Goal: Information Seeking & Learning: Learn about a topic

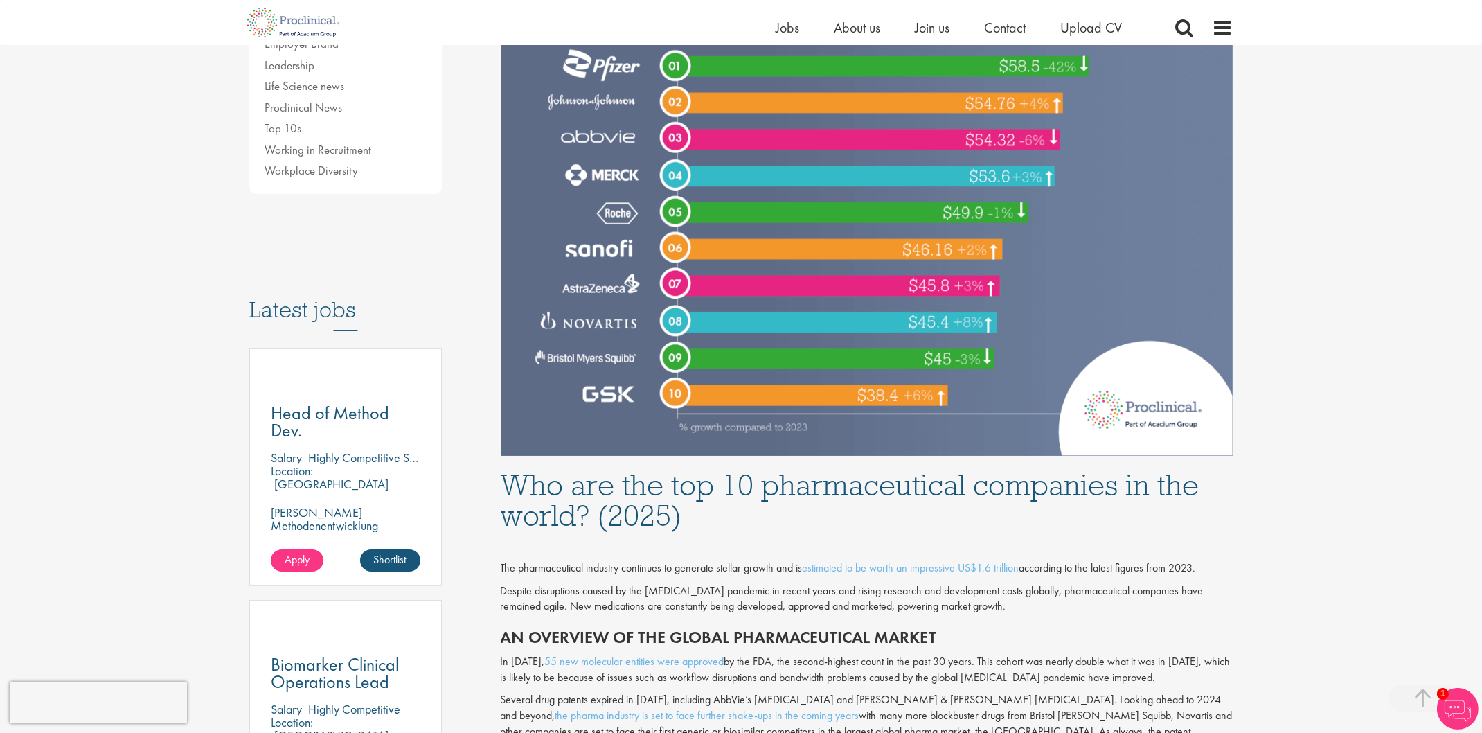
scroll to position [69, 0]
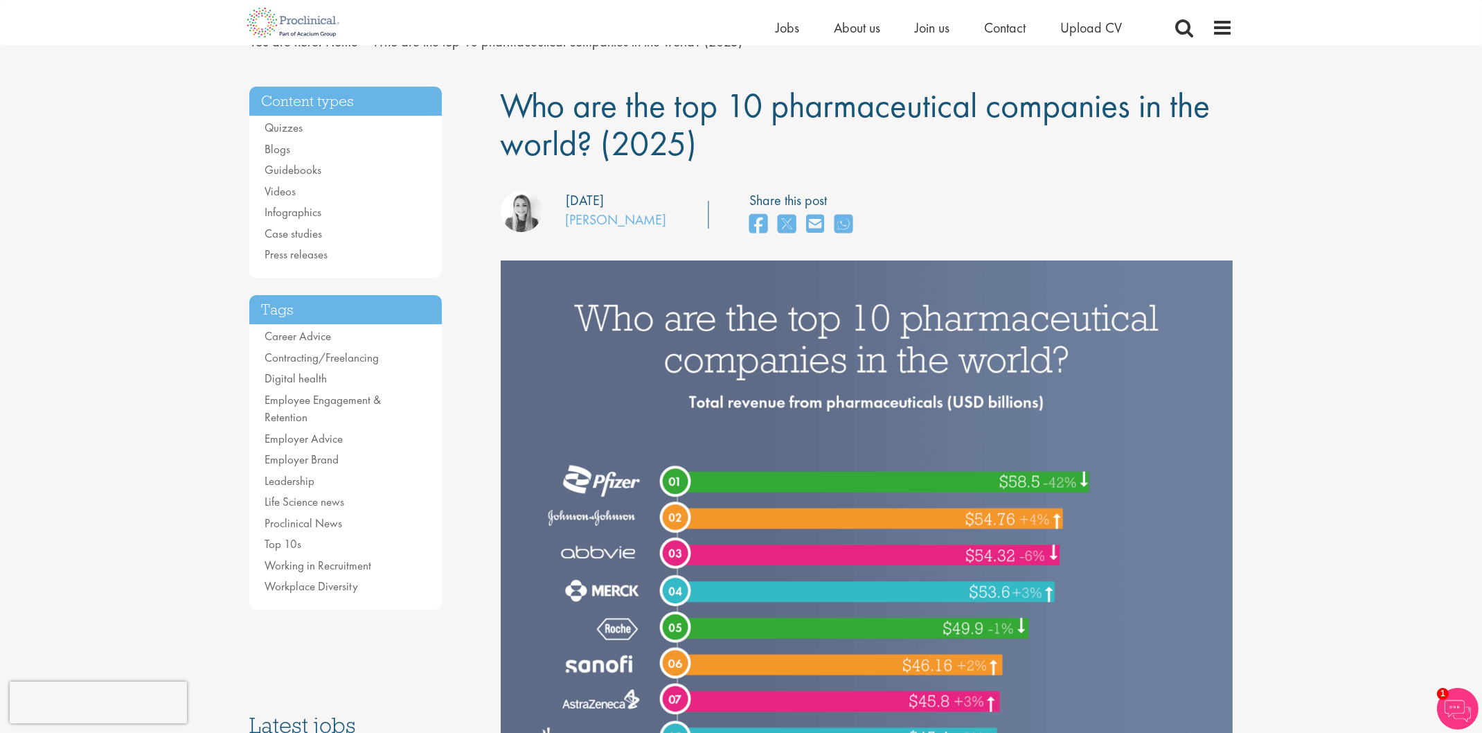
click at [837, 362] on img at bounding box center [867, 565] width 733 height 611
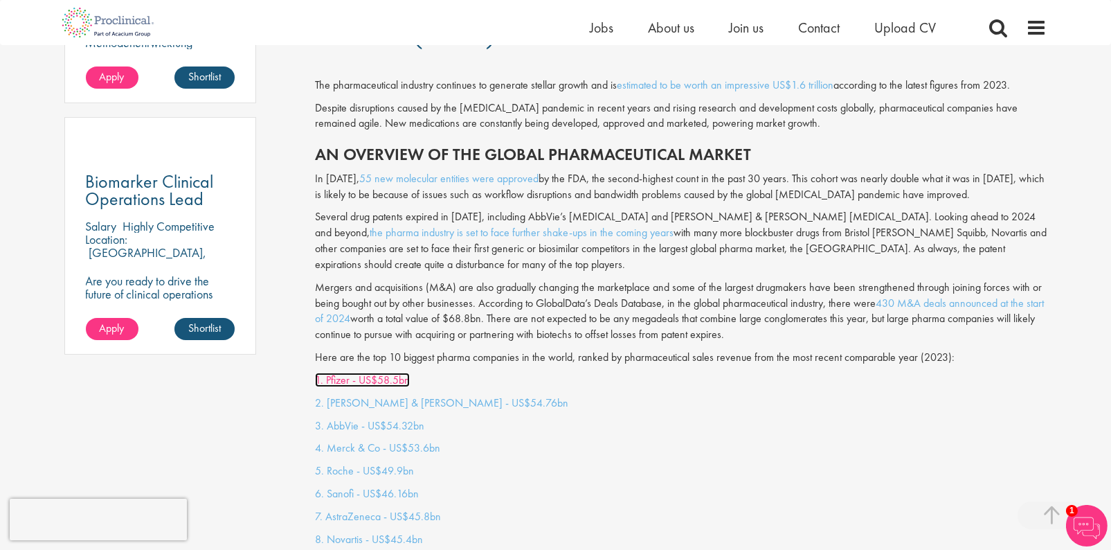
scroll to position [1073, 0]
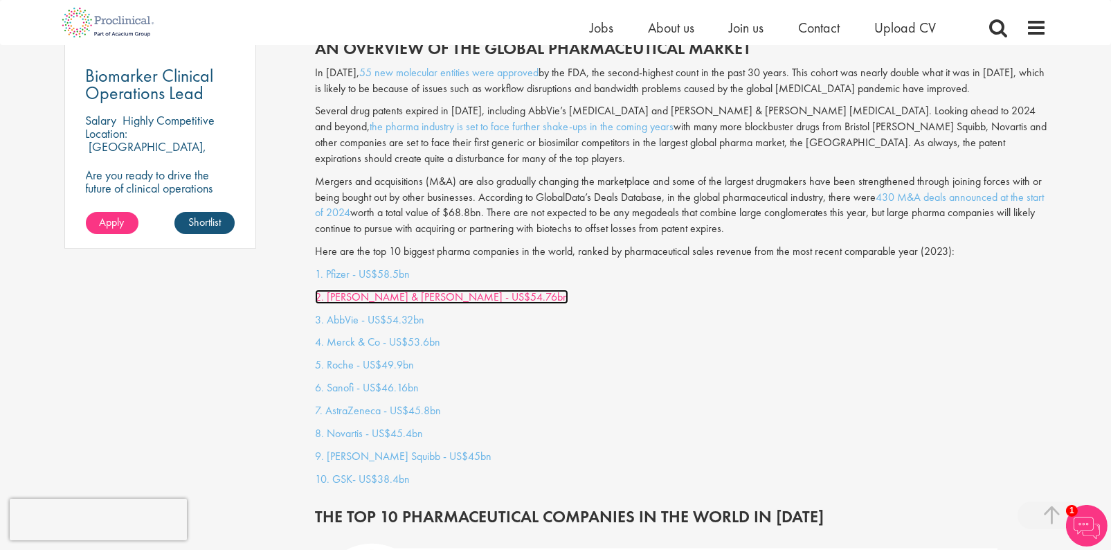
click at [447, 289] on link "2. [PERSON_NAME] & [PERSON_NAME] - US$54.76bn" at bounding box center [441, 296] width 253 height 15
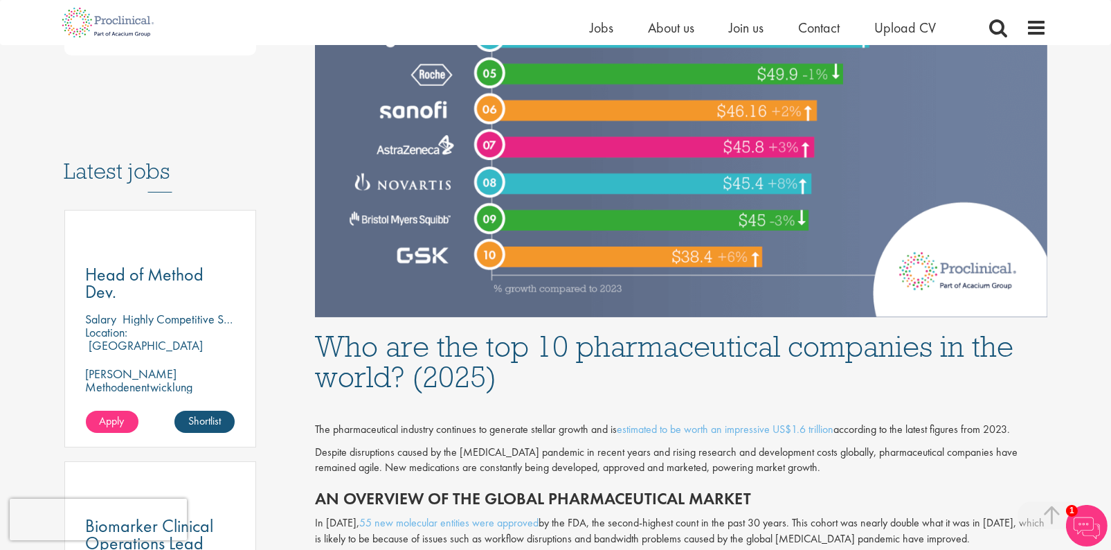
scroll to position [1038, 0]
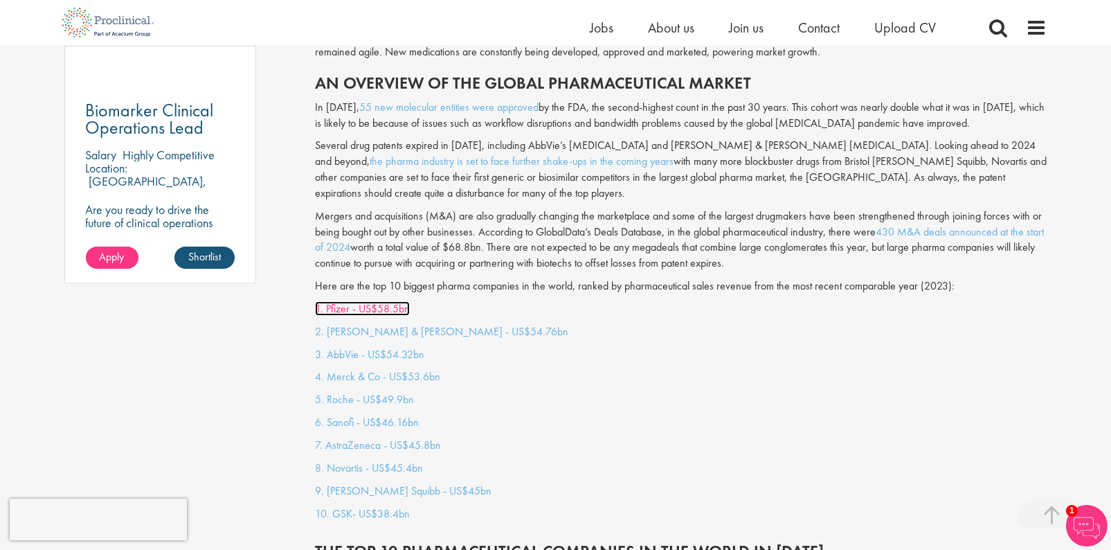
click at [386, 301] on link "1. Pfizer - US$58.5bn" at bounding box center [362, 308] width 95 height 15
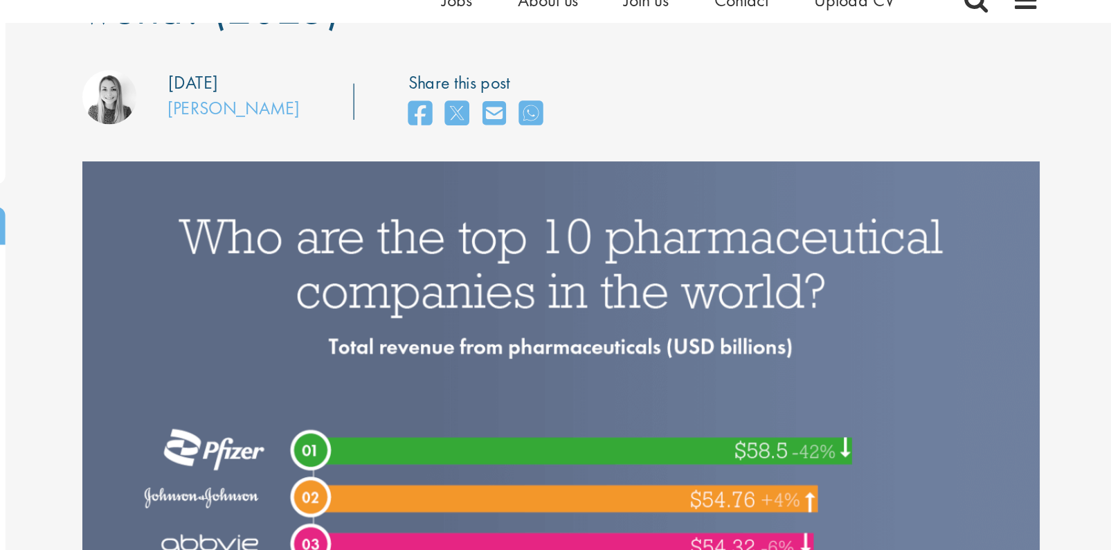
scroll to position [178, 0]
click at [650, 118] on icon "share on whats app" at bounding box center [659, 114] width 18 height 21
click at [650, 105] on icon "share on whats app" at bounding box center [659, 114] width 18 height 21
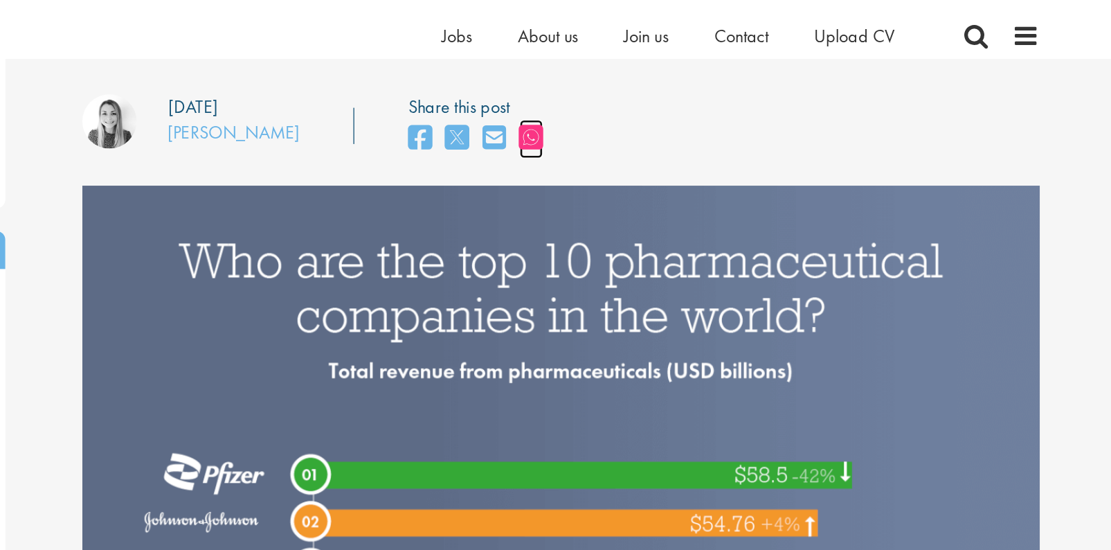
scroll to position [19, 0]
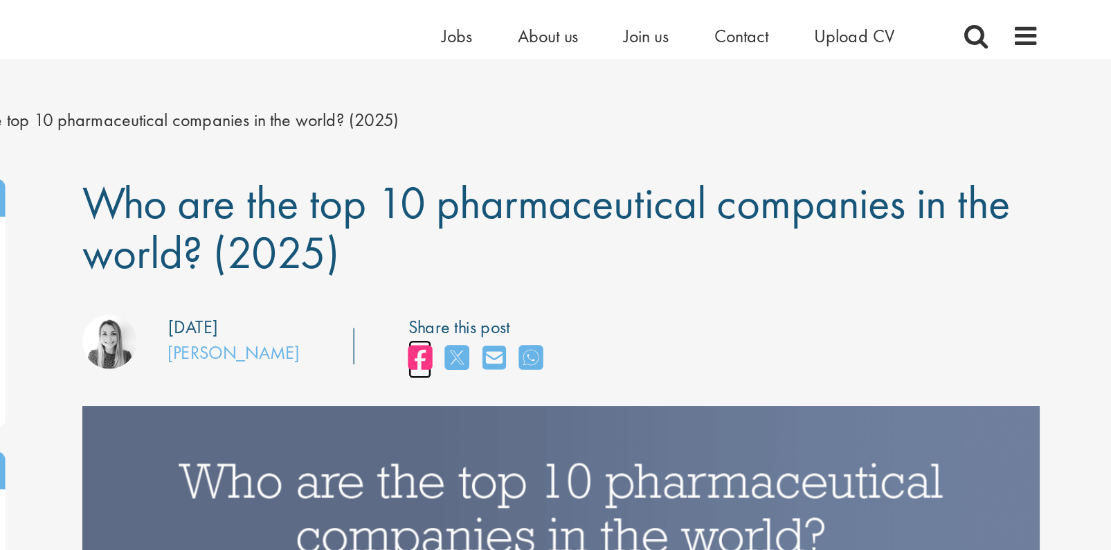
click at [564, 273] on icon "share on facebook" at bounding box center [573, 273] width 18 height 21
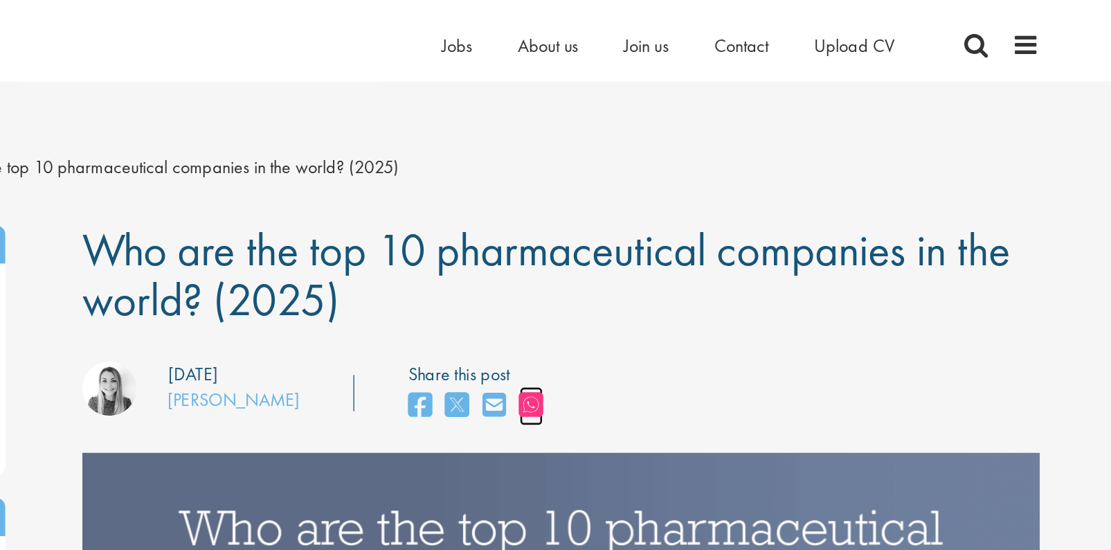
click at [650, 307] on icon "share on whats app" at bounding box center [659, 309] width 18 height 21
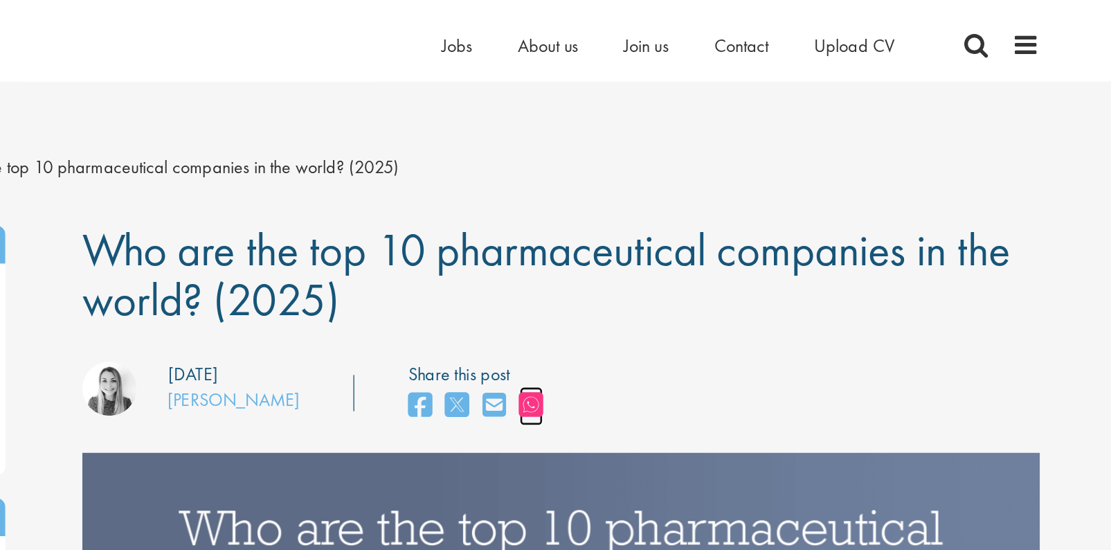
click at [650, 307] on icon "share on whats app" at bounding box center [659, 309] width 18 height 21
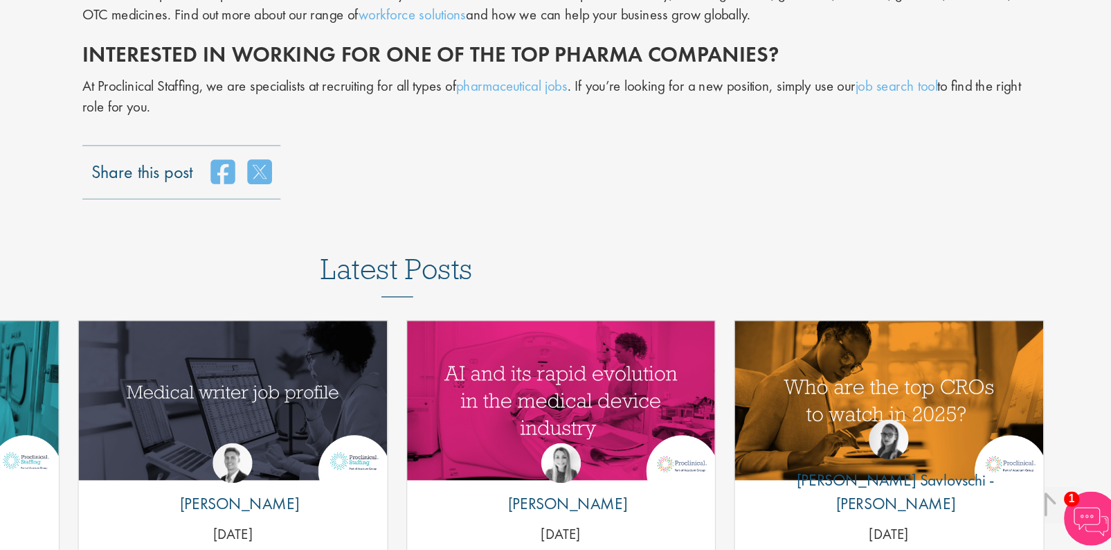
scroll to position [5540, 0]
